Goal: Information Seeking & Learning: Find specific page/section

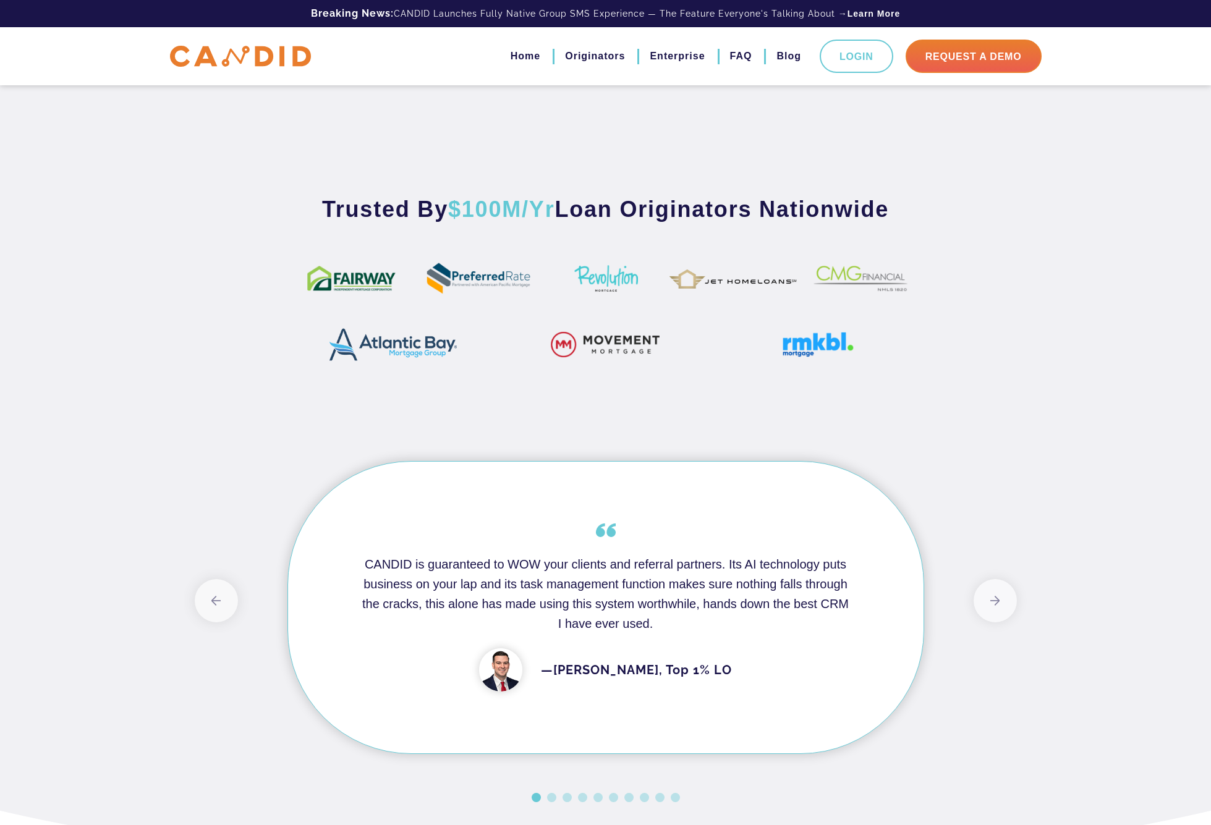
scroll to position [702, 0]
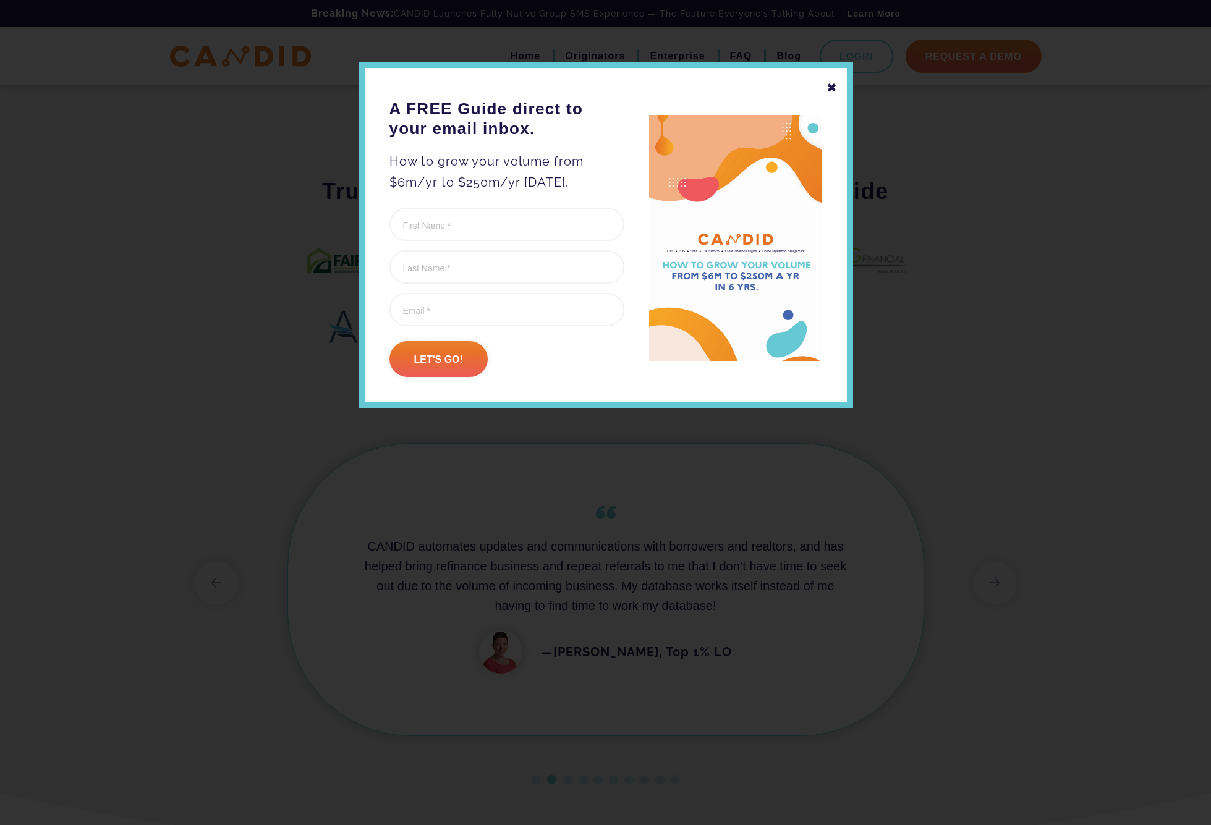
click at [832, 88] on div "✖" at bounding box center [832, 87] width 11 height 21
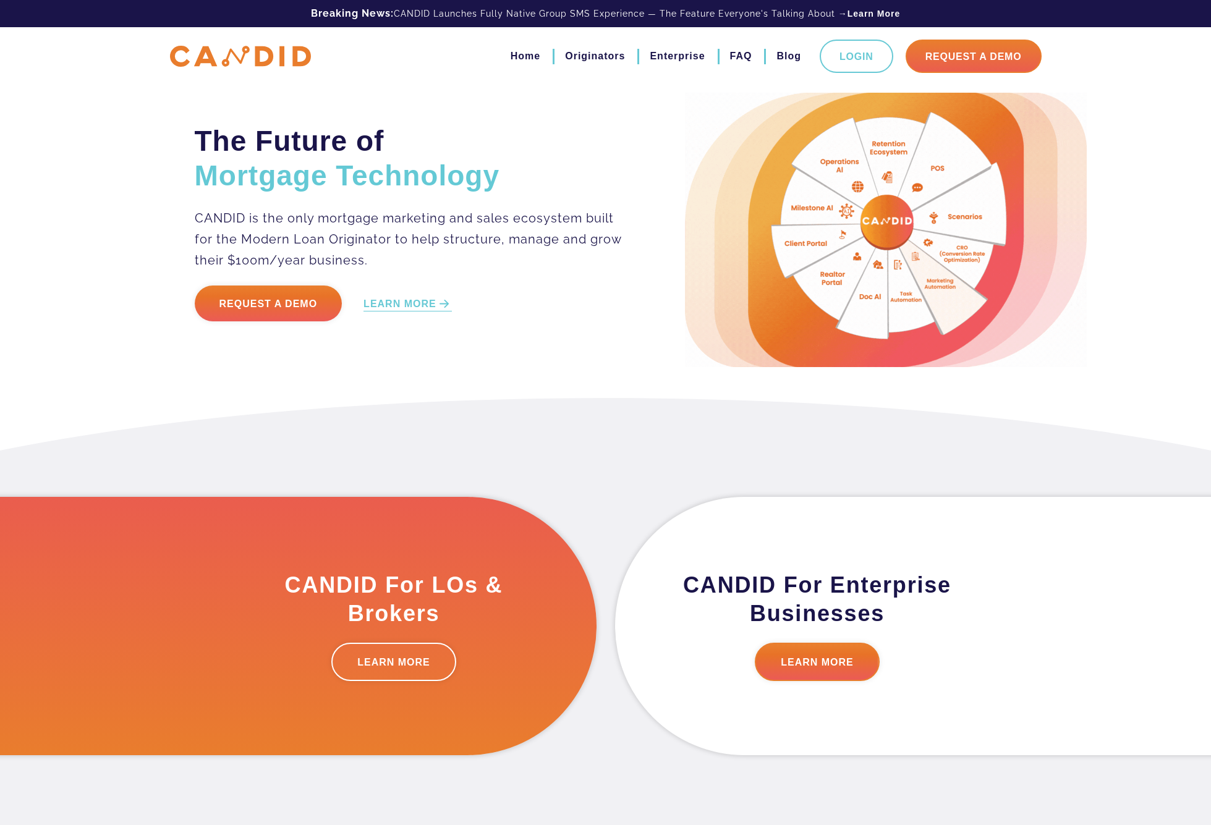
scroll to position [0, 0]
click at [589, 51] on link "Originators" at bounding box center [595, 56] width 60 height 21
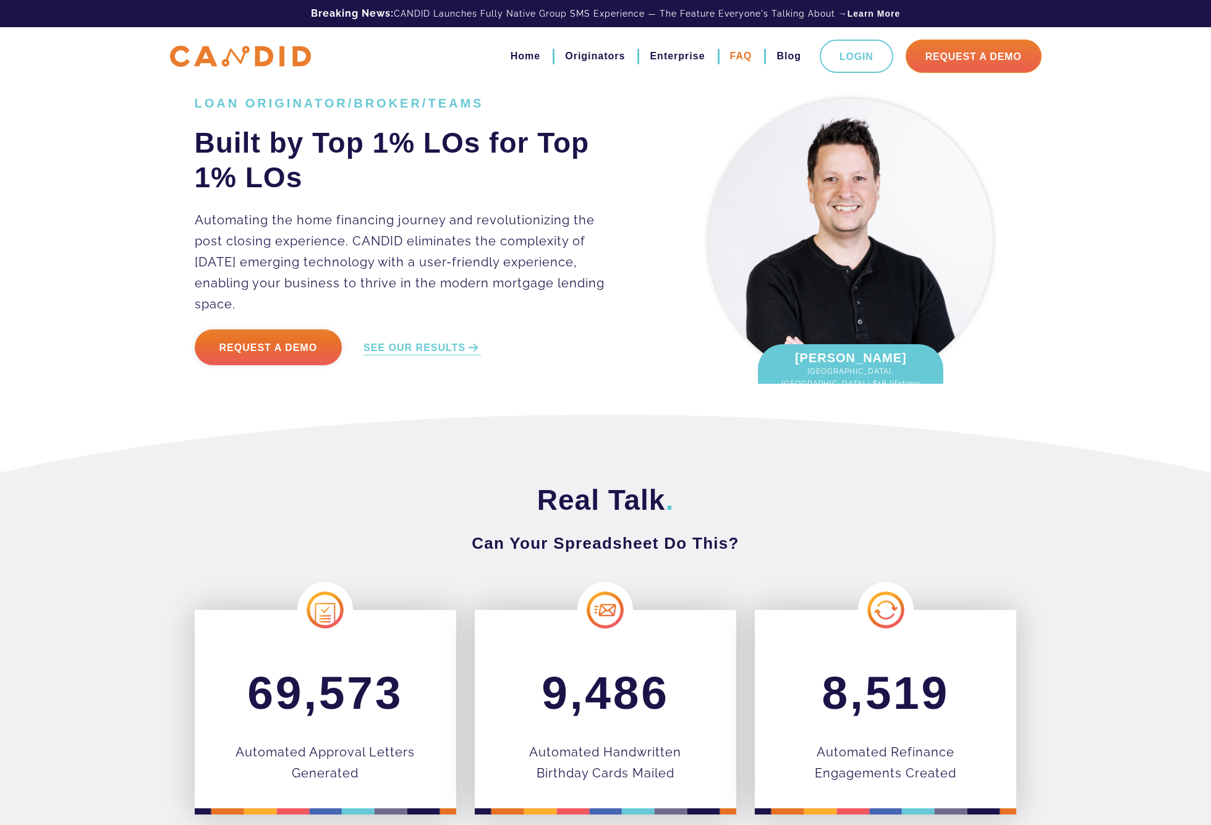
click at [739, 57] on link "FAQ" at bounding box center [741, 56] width 22 height 21
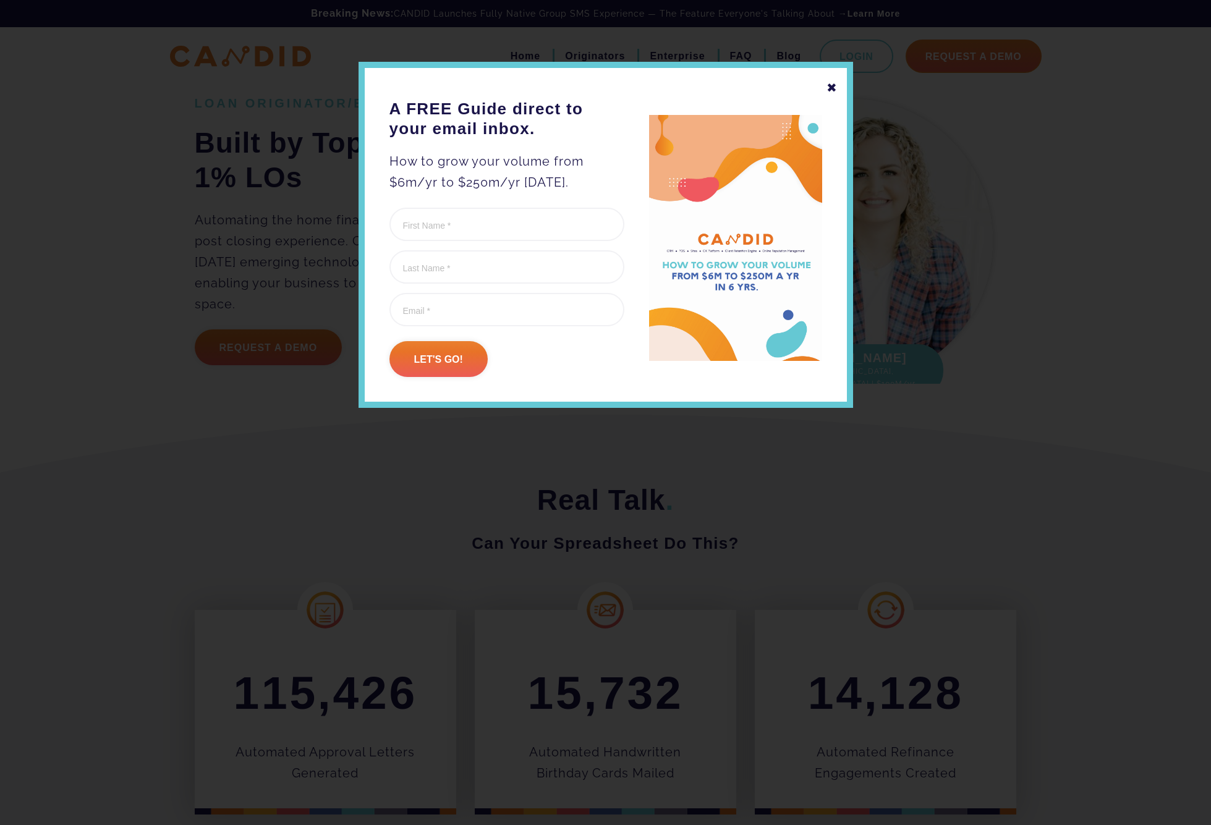
click at [331, 102] on div at bounding box center [605, 412] width 1211 height 825
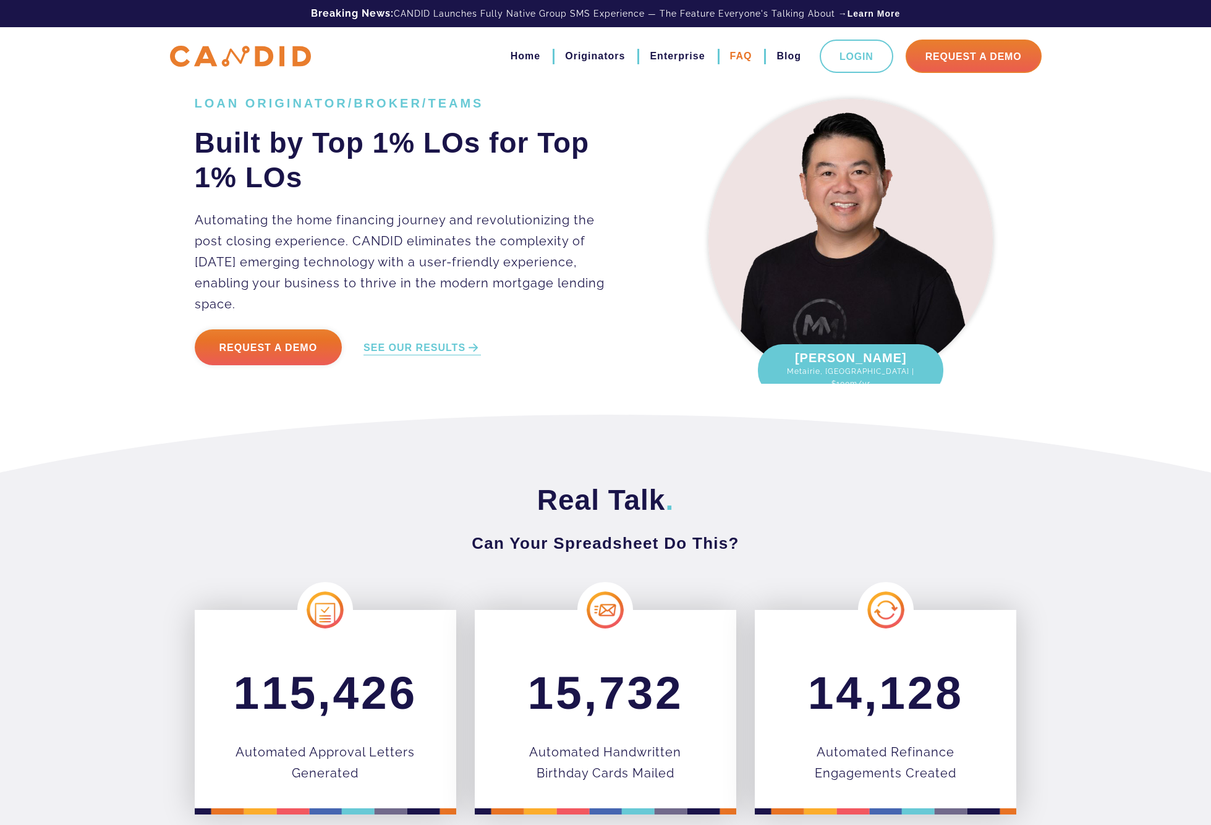
click at [737, 59] on link "FAQ" at bounding box center [741, 56] width 22 height 21
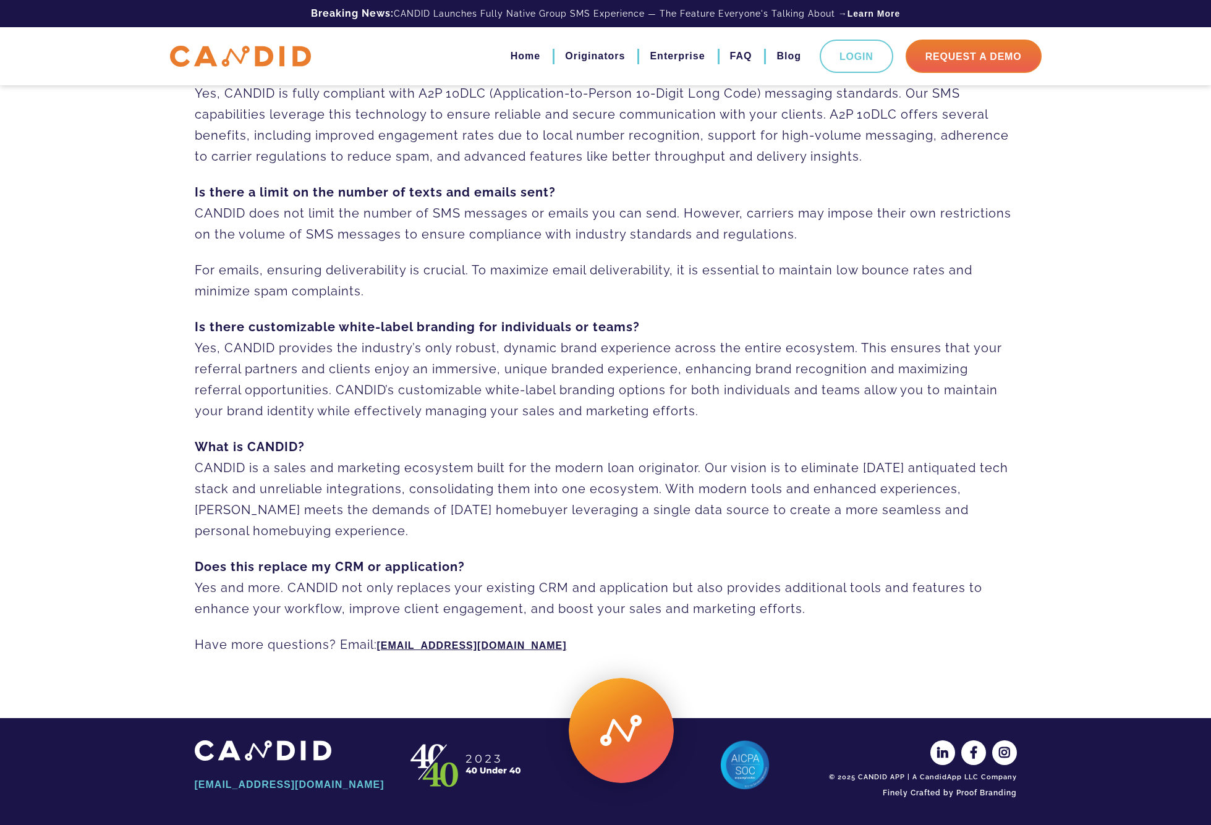
scroll to position [613, 0]
